Goal: Entertainment & Leisure: Consume media (video, audio)

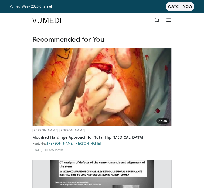
drag, startPoint x: 52, startPoint y: 1, endPoint x: 2, endPoint y: 38, distance: 61.3
click at [174, 17] on link at bounding box center [169, 20] width 11 height 11
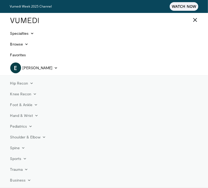
click at [193, 19] on icon at bounding box center [195, 19] width 5 height 5
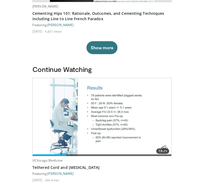
scroll to position [236, 0]
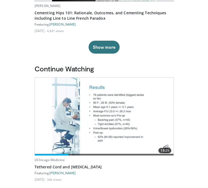
scroll to position [0, 0]
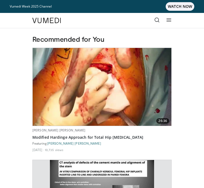
click at [162, 17] on link at bounding box center [157, 20] width 11 height 11
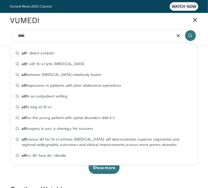
type input "****"
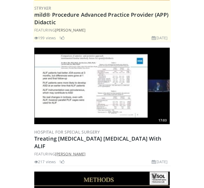
scroll to position [123, 0]
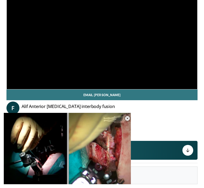
scroll to position [58, 0]
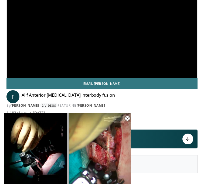
drag, startPoint x: 158, startPoint y: 97, endPoint x: 166, endPoint y: 115, distance: 20.2
click at [166, 115] on div "1,183 views [DATE]" at bounding box center [101, 112] width 191 height 5
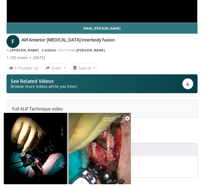
scroll to position [114, 0]
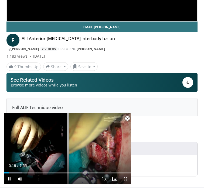
click at [127, 117] on span "Video Player" at bounding box center [127, 118] width 11 height 11
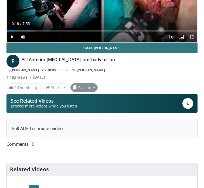
scroll to position [94, 0]
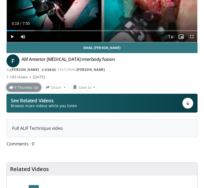
click at [22, 90] on link "9 Thumbs Up" at bounding box center [23, 87] width 35 height 8
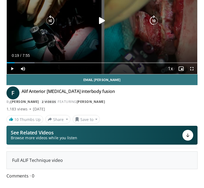
scroll to position [62, 0]
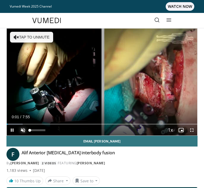
click at [21, 130] on span "Video Player" at bounding box center [23, 130] width 11 height 11
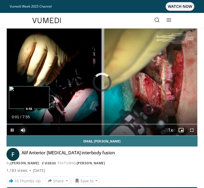
click at [29, 123] on div "Loaded : 8.33% 0:01 0:55" at bounding box center [102, 122] width 191 height 5
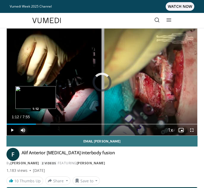
click at [36, 123] on div "Loaded : 14.72% 1:12 1:12" at bounding box center [102, 122] width 191 height 5
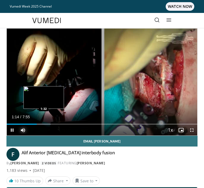
click at [43, 123] on div "Loaded : 23.14% 1:14 1:32" at bounding box center [102, 122] width 191 height 5
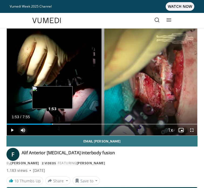
click at [52, 125] on div "Loaded : 33.37% 1:53 1:53" at bounding box center [102, 124] width 191 height 1
click at [57, 124] on div "Loaded : 43.80% 2:05 2:05" at bounding box center [102, 124] width 191 height 1
click at [54, 123] on div "Loaded : 43.80% 1:59 1:59" at bounding box center [102, 122] width 191 height 5
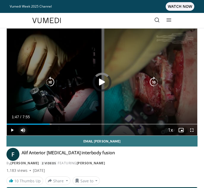
click at [50, 123] on div "Loaded : 43.80% 1:47 1:59" at bounding box center [102, 122] width 191 height 5
click at [38, 124] on div "1:18" at bounding box center [23, 124] width 32 height 1
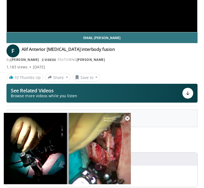
scroll to position [183, 0]
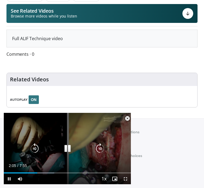
drag, startPoint x: 90, startPoint y: 125, endPoint x: 107, endPoint y: 130, distance: 17.0
click at [107, 130] on div "10 seconds Tap to unmute" at bounding box center [67, 149] width 127 height 72
click at [83, 145] on div "Video Player" at bounding box center [67, 149] width 76 height 11
